Goal: Find specific page/section: Find specific page/section

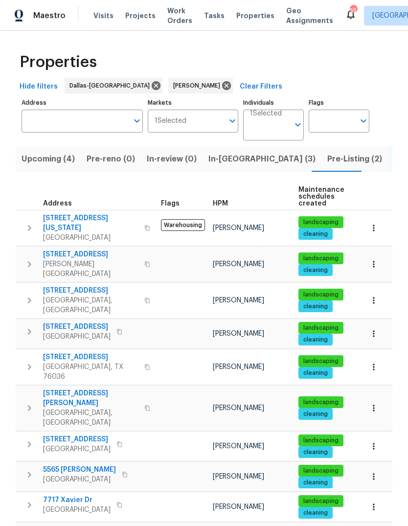
click at [44, 160] on span "Upcoming (4)" at bounding box center [48, 159] width 53 height 14
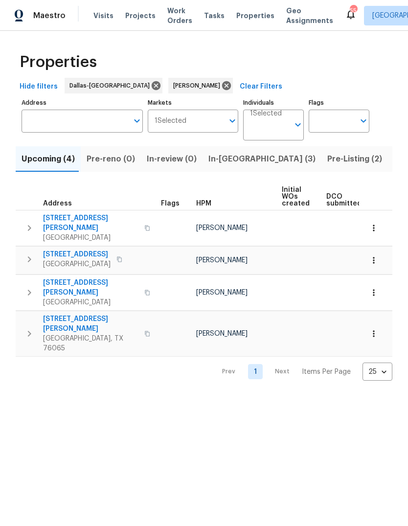
click at [229, 157] on span "In-[GEOGRAPHIC_DATA] (3)" at bounding box center [261, 159] width 107 height 14
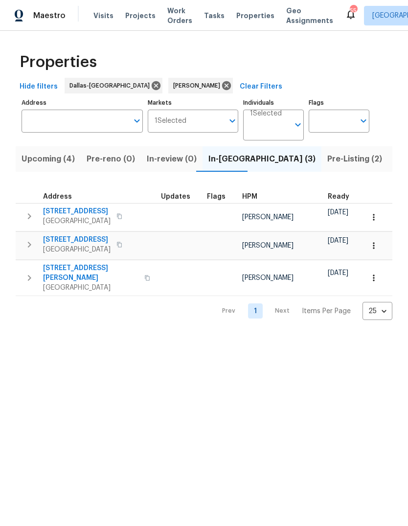
click at [327, 161] on span "Pre-Listing (2)" at bounding box center [354, 159] width 55 height 14
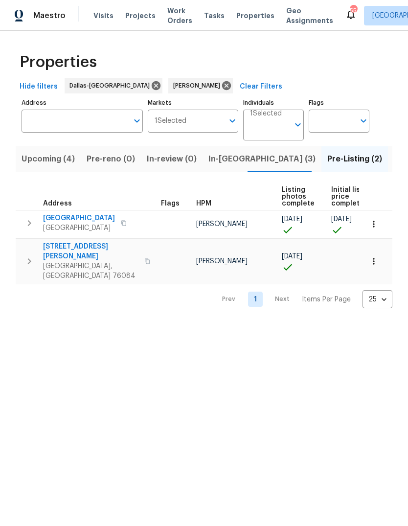
click at [86, 247] on span "[STREET_ADDRESS][PERSON_NAME]" at bounding box center [90, 252] width 95 height 20
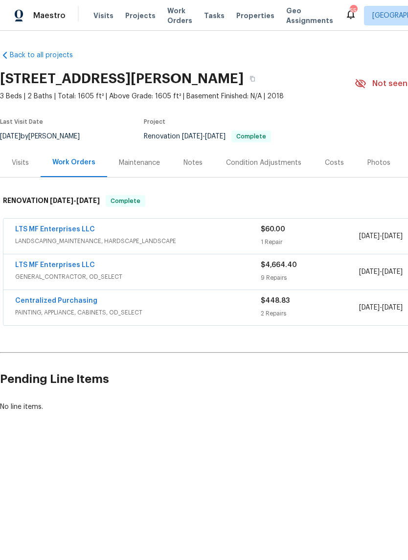
click at [43, 264] on link "LTS MF Enterprises LLC" at bounding box center [55, 265] width 80 height 7
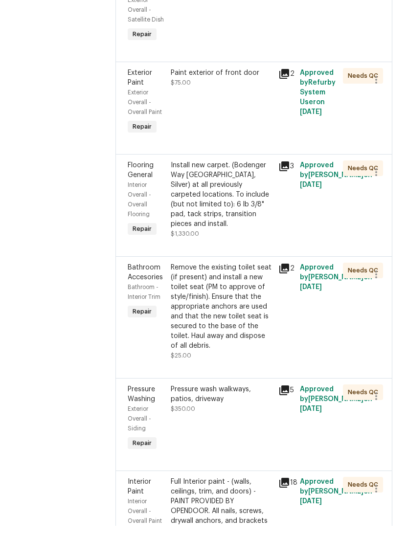
scroll to position [918, 0]
